Goal: Complete application form

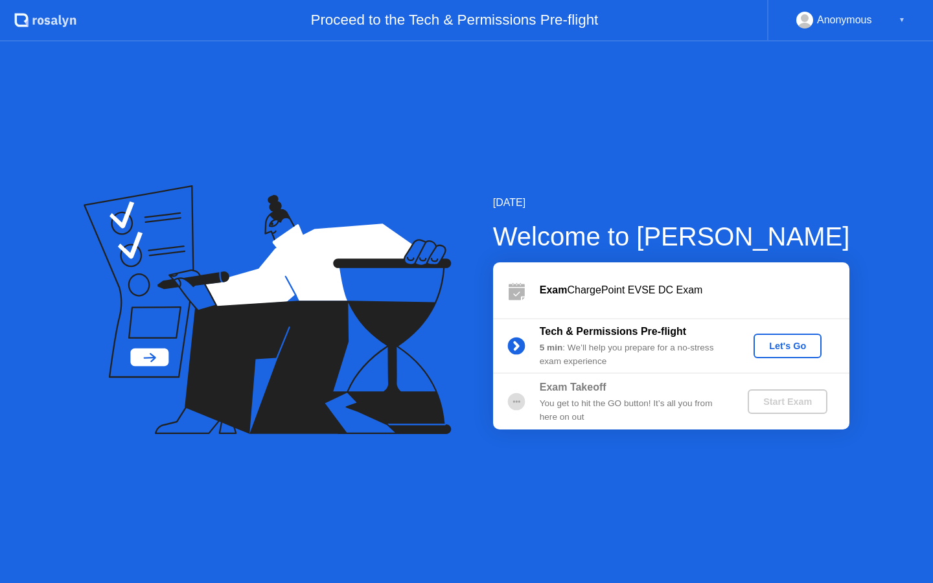
click at [767, 345] on div "Let's Go" at bounding box center [788, 346] width 58 height 10
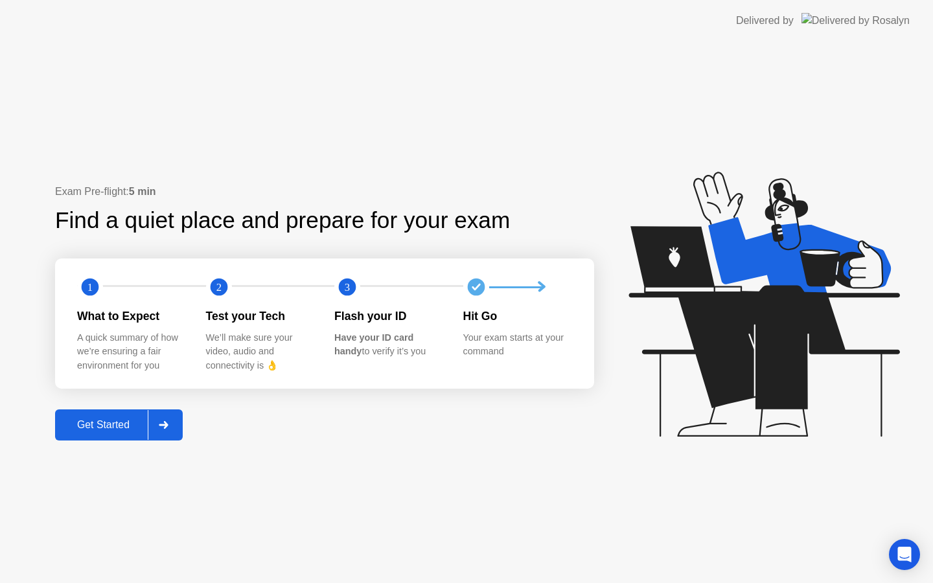
click at [118, 424] on div "Get Started" at bounding box center [103, 425] width 89 height 12
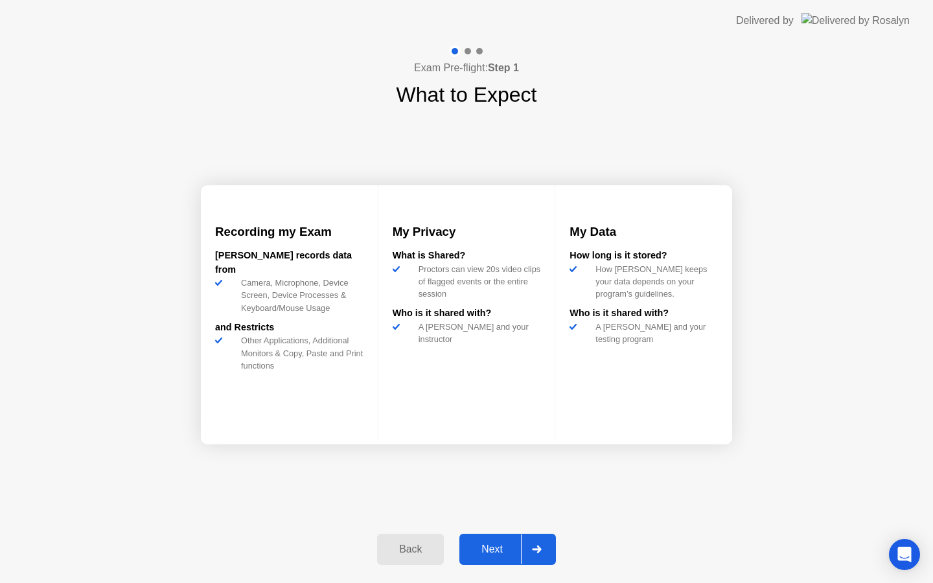
click at [483, 544] on div "Next" at bounding box center [492, 550] width 58 height 12
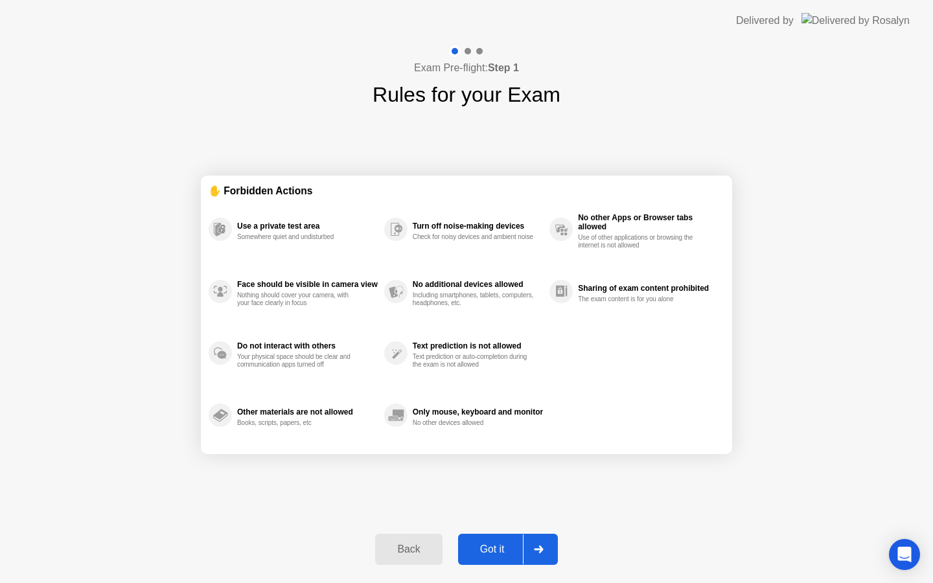
click at [483, 544] on div "Got it" at bounding box center [492, 550] width 61 height 12
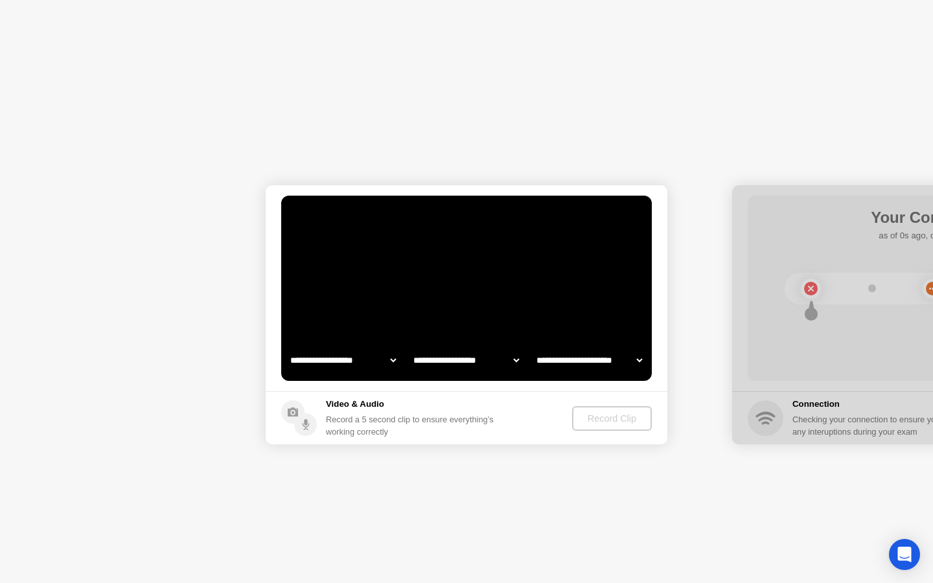
select select "**********"
select select "*******"
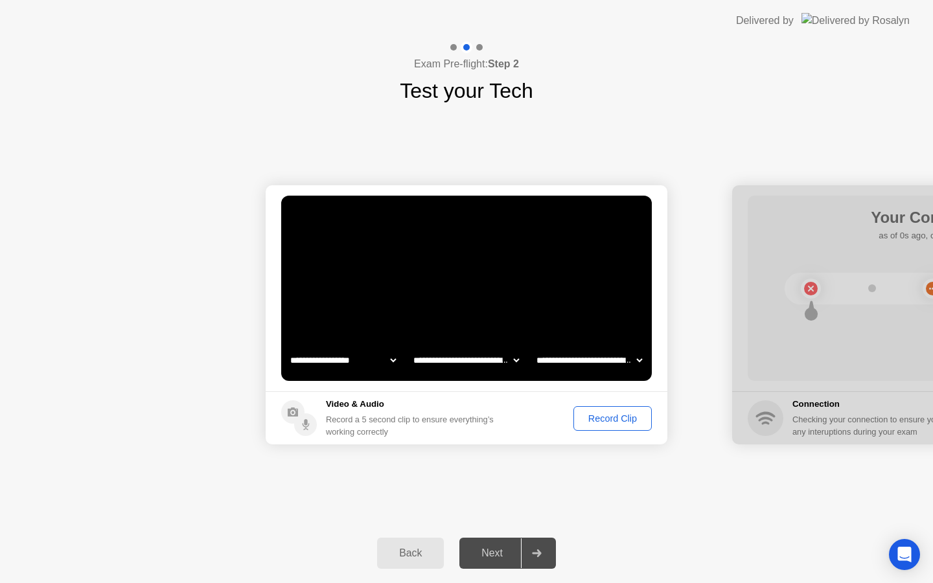
click at [597, 423] on div "Record Clip" at bounding box center [612, 418] width 69 height 10
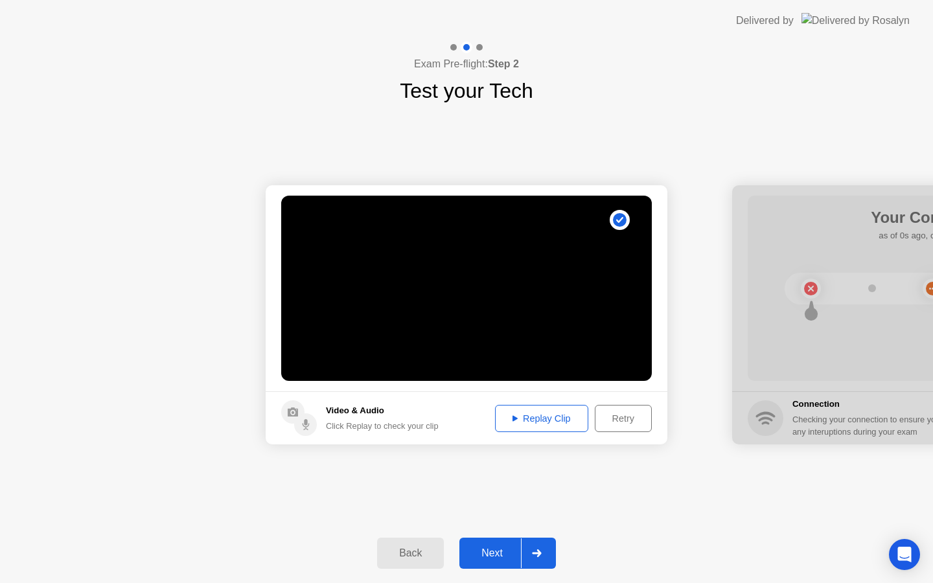
click at [599, 423] on div "Retry" at bounding box center [623, 418] width 48 height 10
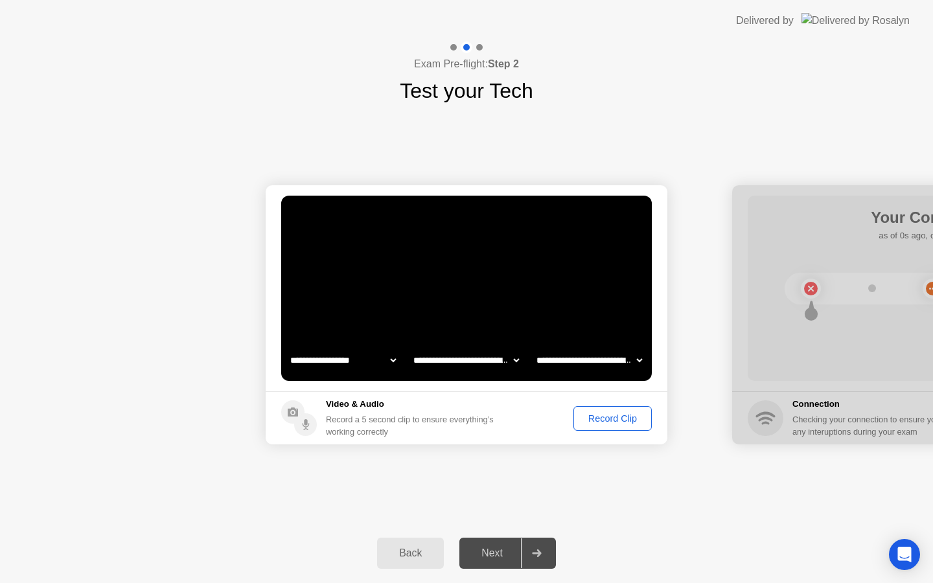
click at [597, 423] on div "Record Clip" at bounding box center [612, 418] width 69 height 10
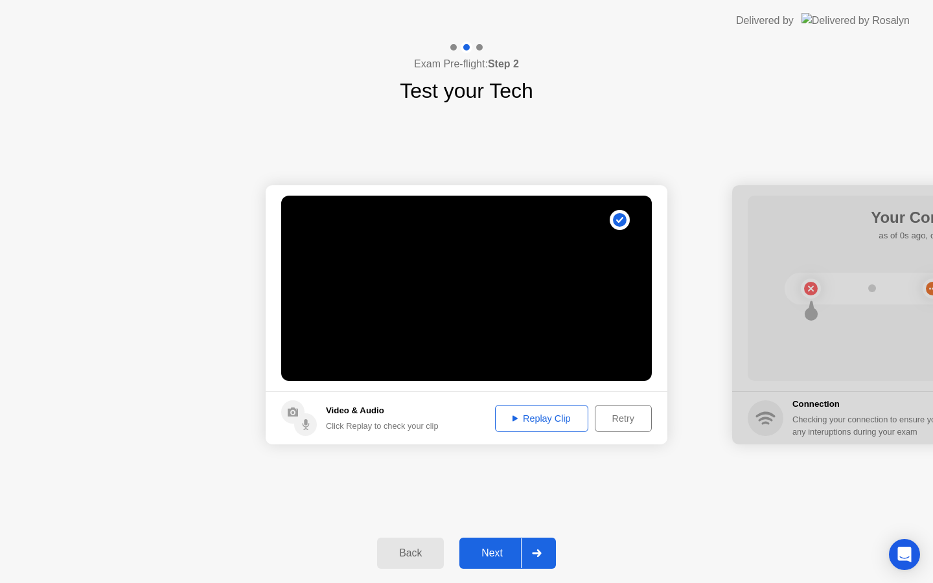
click at [509, 562] on button "Next" at bounding box center [507, 553] width 97 height 31
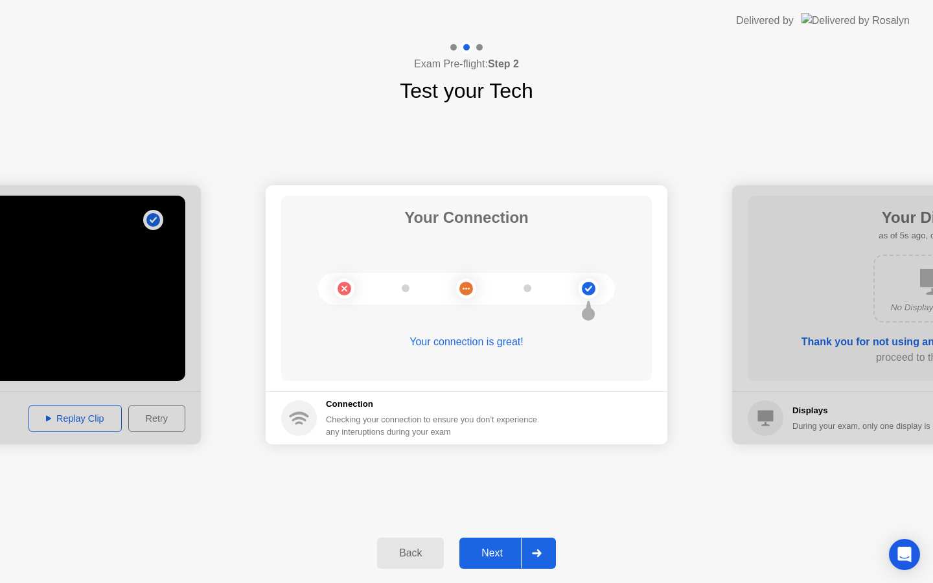
click at [509, 562] on button "Next" at bounding box center [507, 553] width 97 height 31
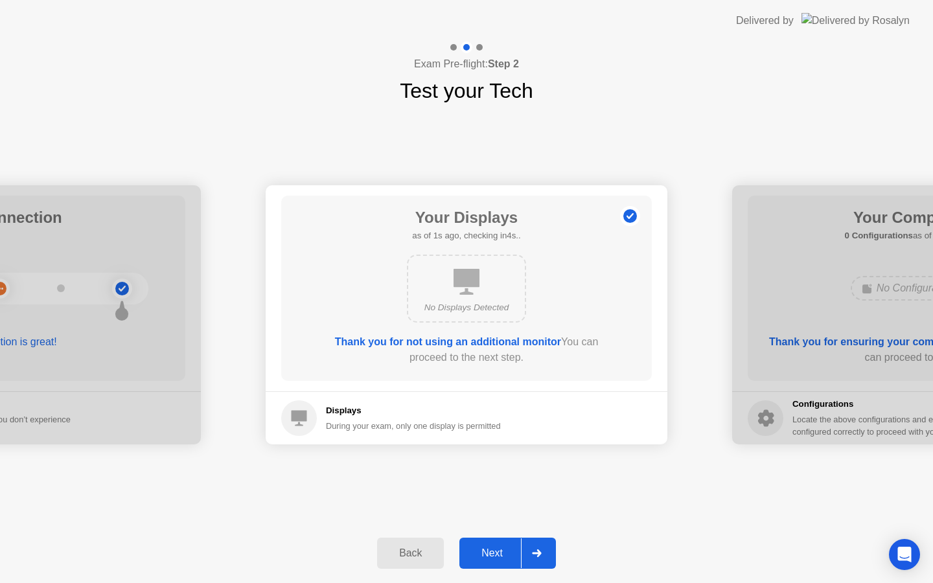
click at [509, 562] on button "Next" at bounding box center [507, 553] width 97 height 31
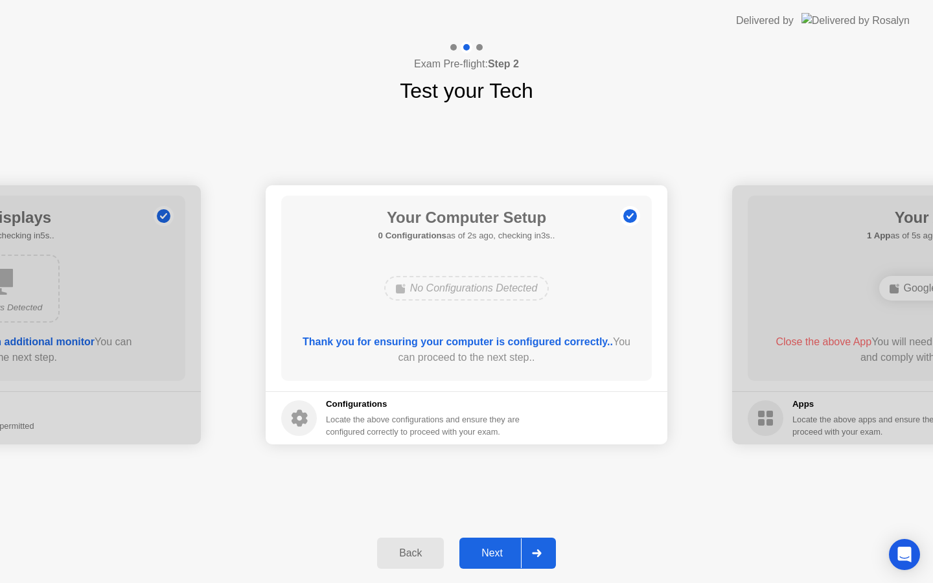
click at [509, 562] on button "Next" at bounding box center [507, 553] width 97 height 31
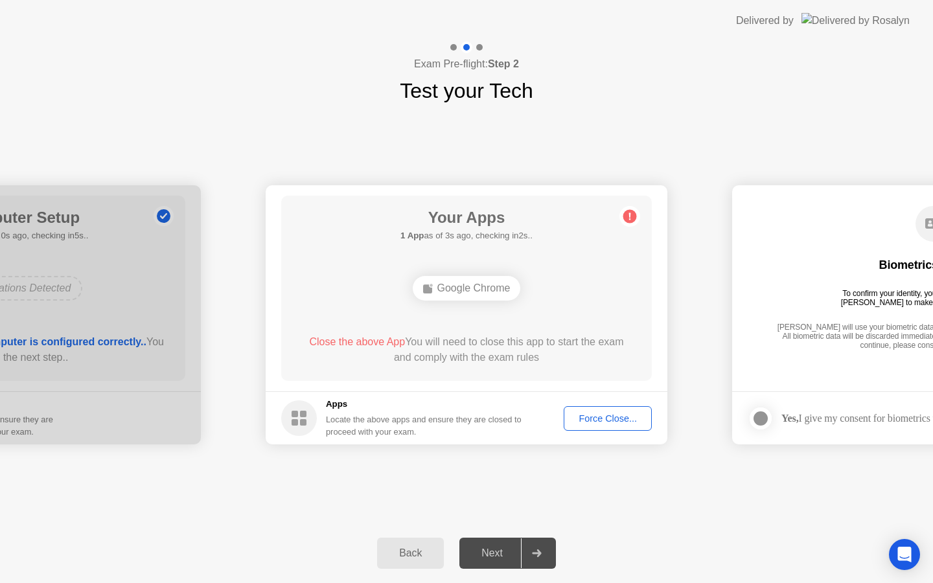
click at [608, 421] on div "Force Close..." at bounding box center [607, 418] width 79 height 10
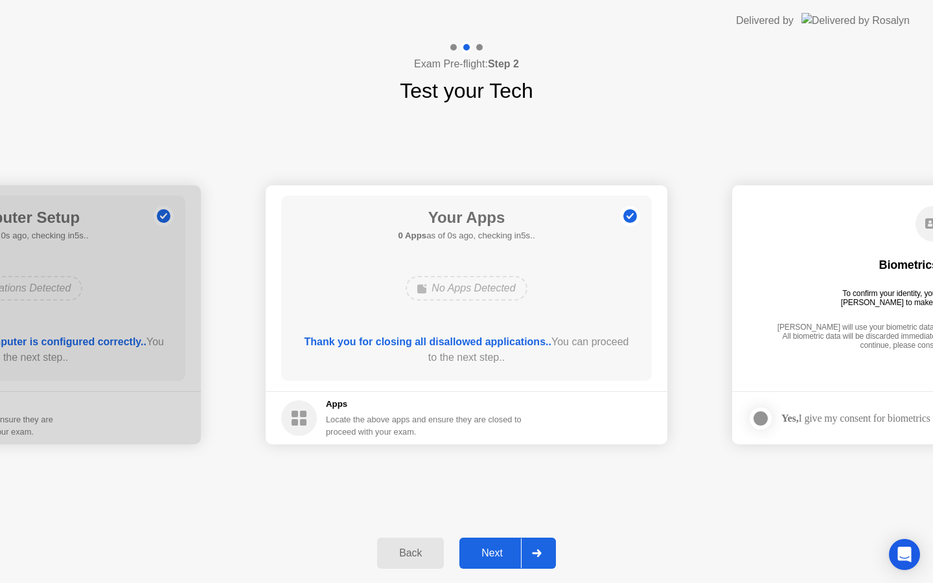
click at [503, 556] on div "Next" at bounding box center [492, 553] width 58 height 12
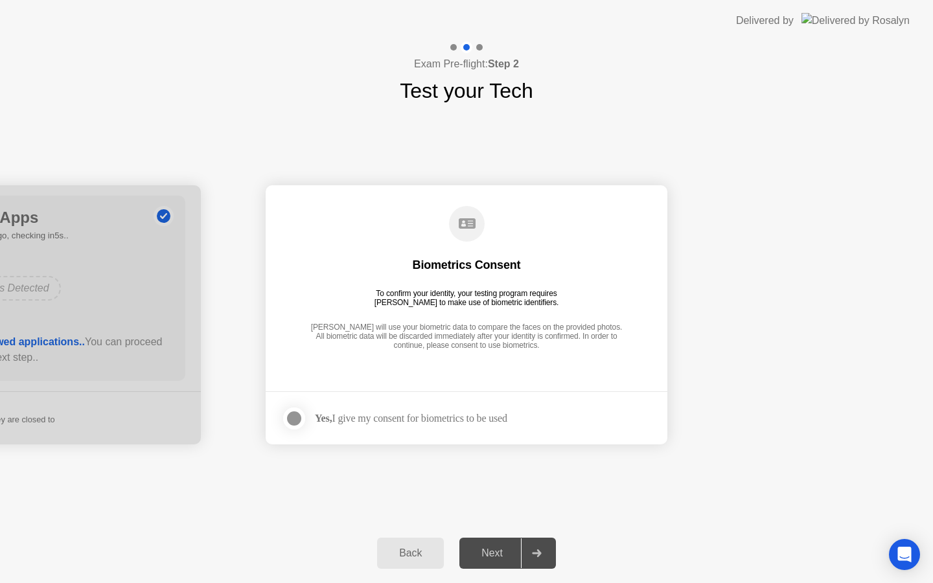
click at [402, 424] on div "Yes, I give my consent for biometrics to be used" at bounding box center [411, 418] width 192 height 12
click at [289, 415] on div at bounding box center [294, 419] width 16 height 16
click at [494, 547] on div "Next" at bounding box center [492, 553] width 58 height 12
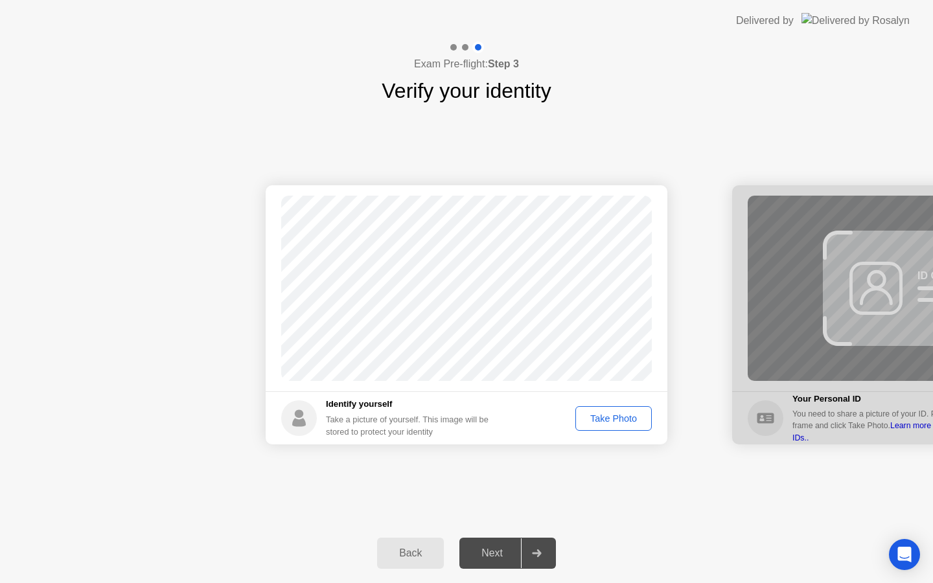
click at [603, 417] on div "Take Photo" at bounding box center [613, 418] width 67 height 10
click at [489, 553] on div "Next" at bounding box center [492, 553] width 58 height 12
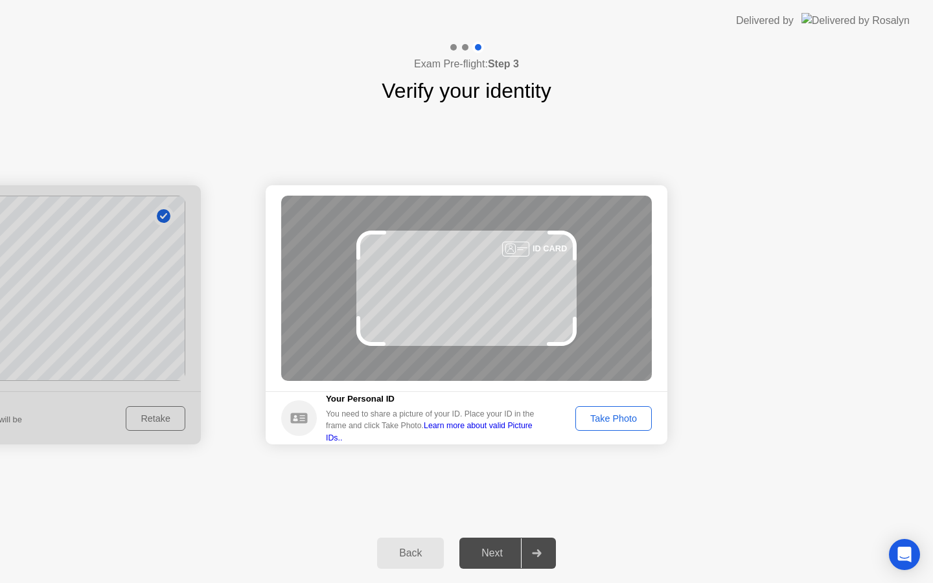
click at [604, 421] on div "Take Photo" at bounding box center [613, 418] width 67 height 10
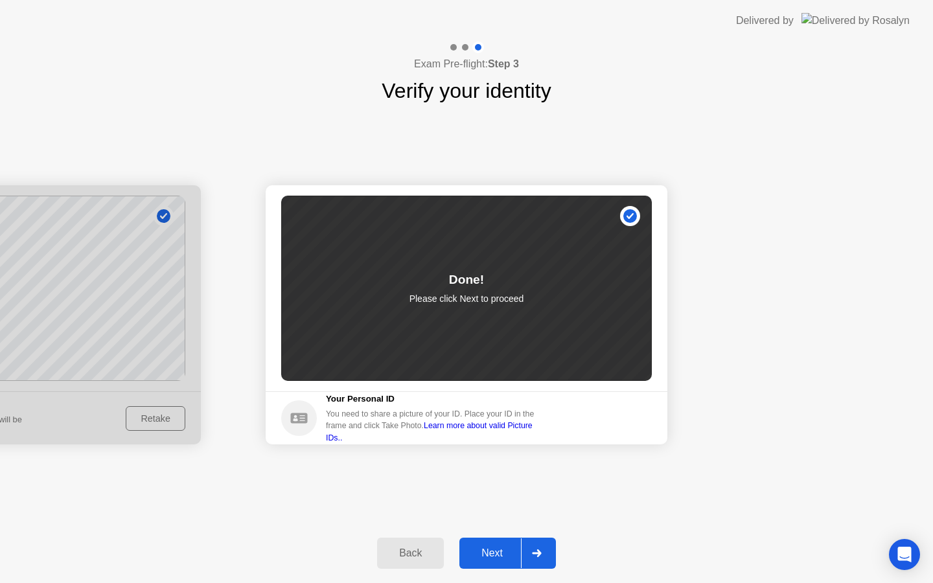
click at [494, 547] on div "Next" at bounding box center [492, 553] width 58 height 12
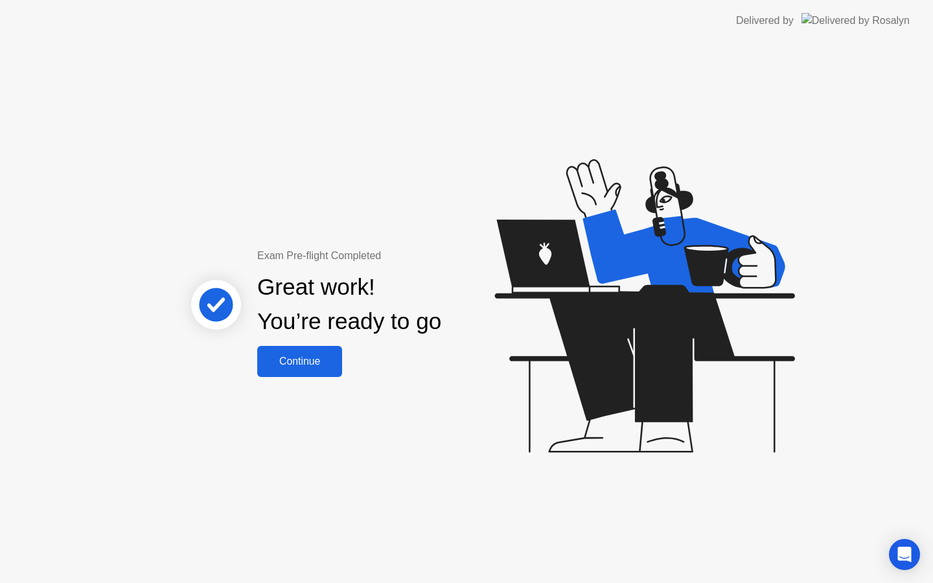
click at [299, 358] on div "Continue" at bounding box center [299, 362] width 77 height 12
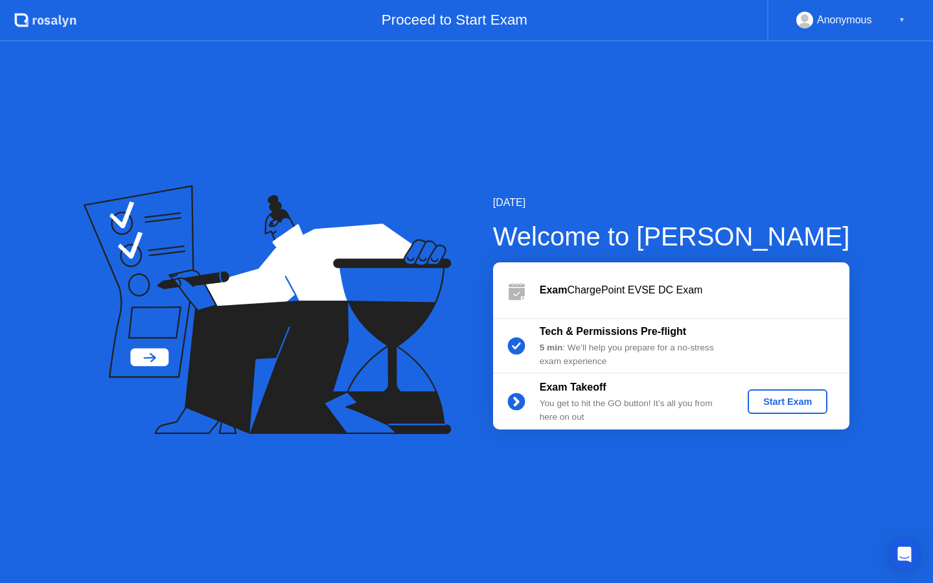
click at [782, 398] on div "Start Exam" at bounding box center [787, 401] width 69 height 10
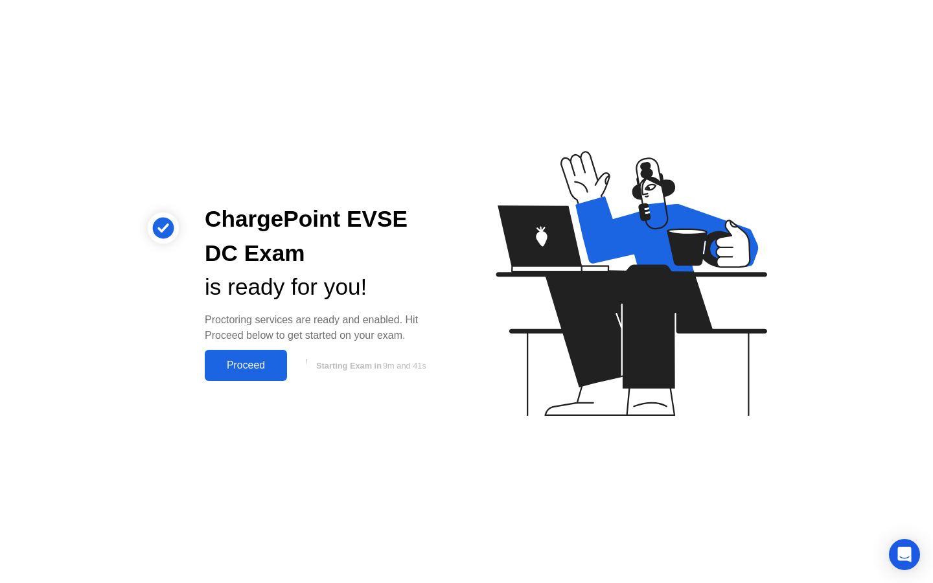
click at [267, 354] on button "Proceed" at bounding box center [246, 365] width 82 height 31
